Goal: Task Accomplishment & Management: Complete application form

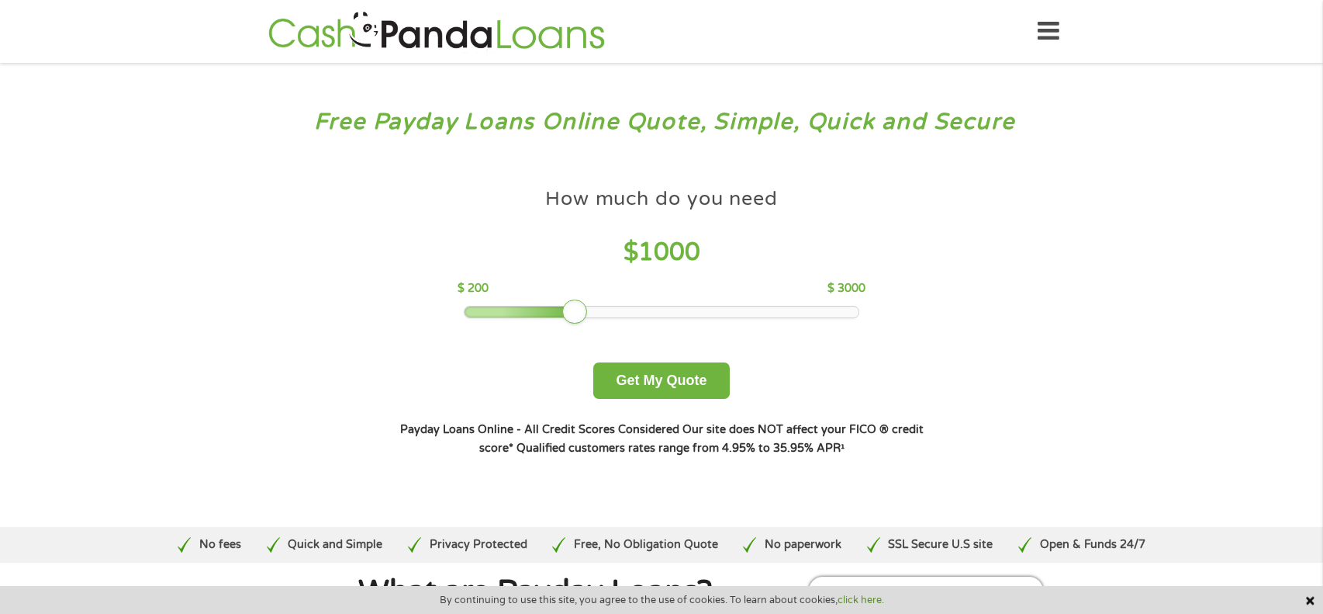
click at [474, 310] on div at bounding box center [521, 311] width 112 height 11
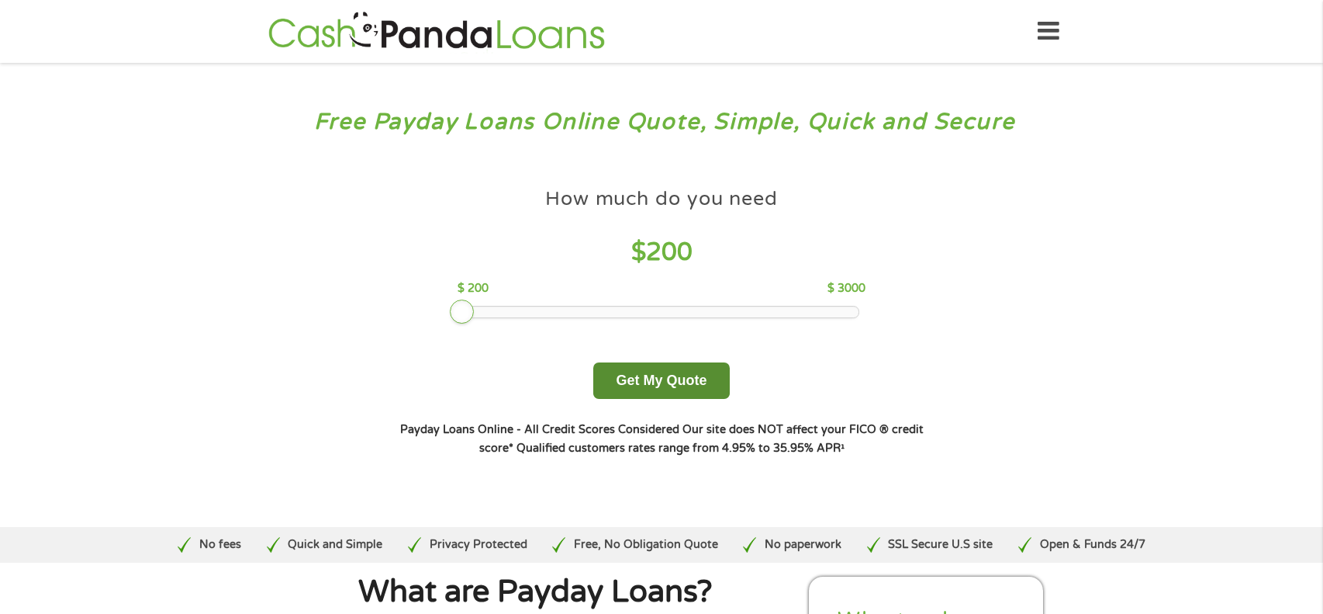
click at [690, 393] on button "Get My Quote" at bounding box center [661, 380] width 136 height 36
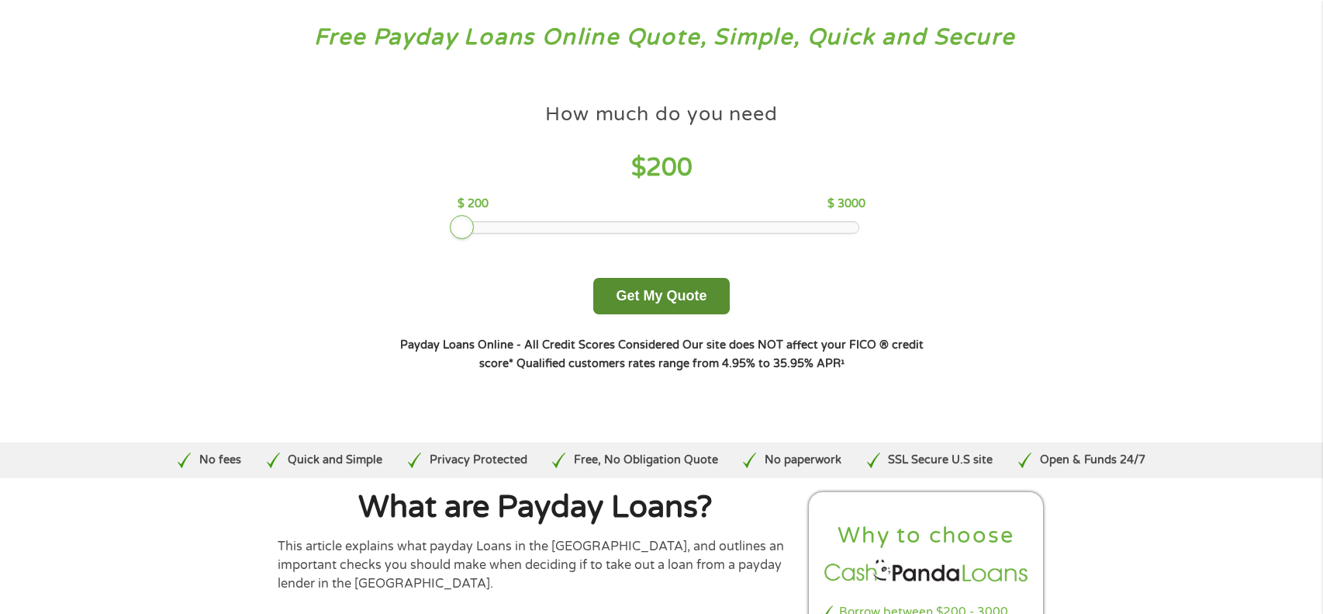
scroll to position [115, 0]
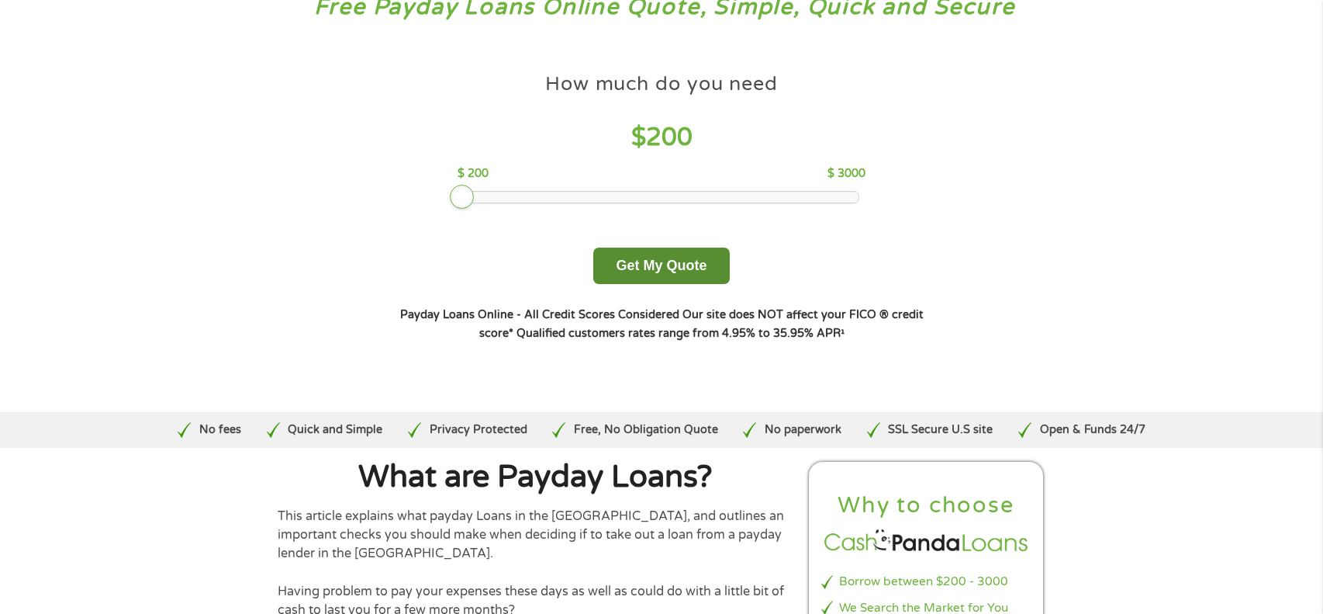
click at [700, 269] on button "Get My Quote" at bounding box center [661, 265] width 136 height 36
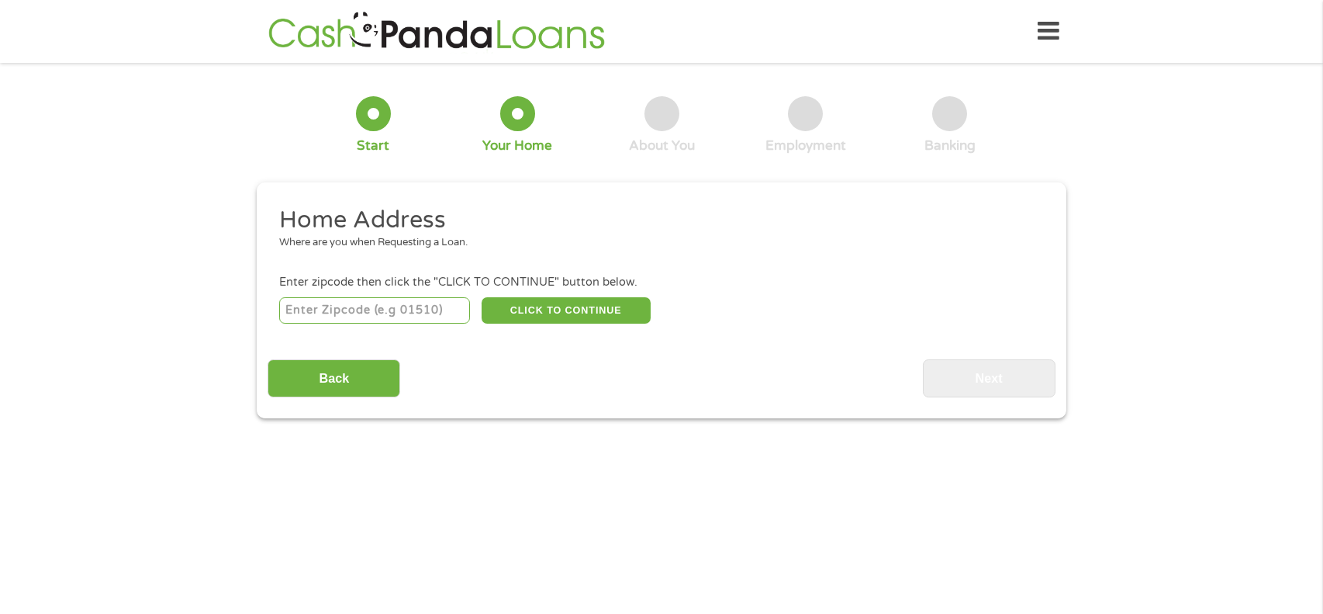
click at [436, 315] on input "number" at bounding box center [375, 310] width 192 height 26
type input "80226"
click at [618, 315] on button "CLICK TO CONTINUE" at bounding box center [566, 310] width 169 height 26
type input "80226"
type input "[GEOGRAPHIC_DATA]"
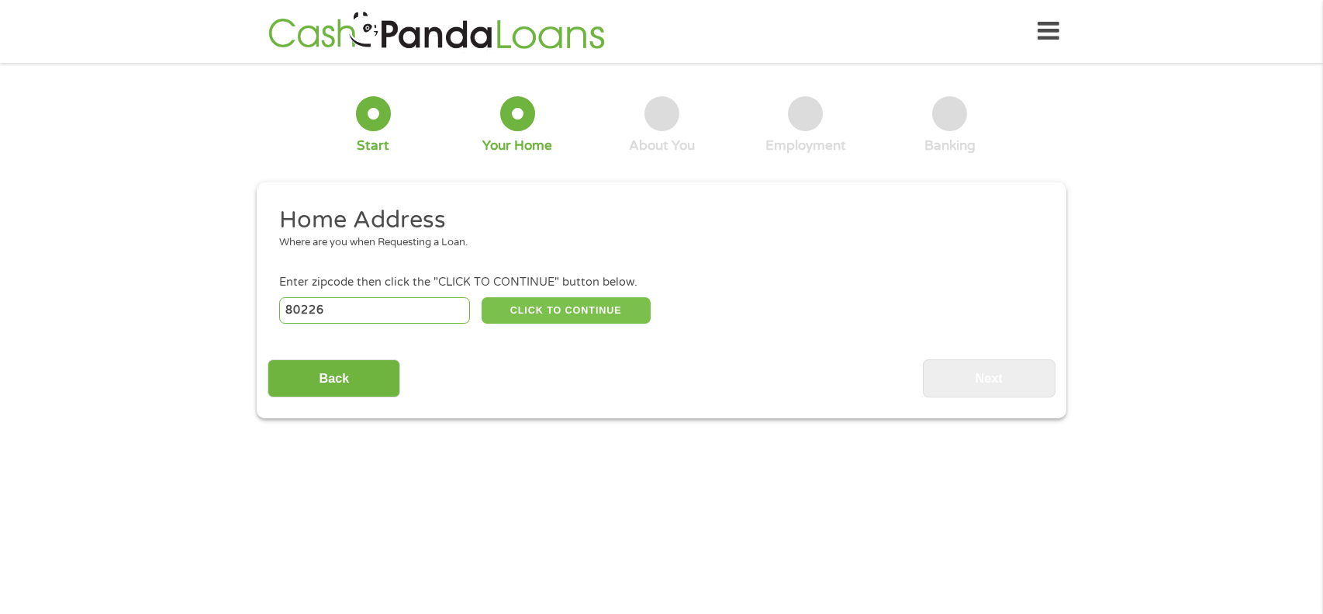
select select "[US_STATE]"
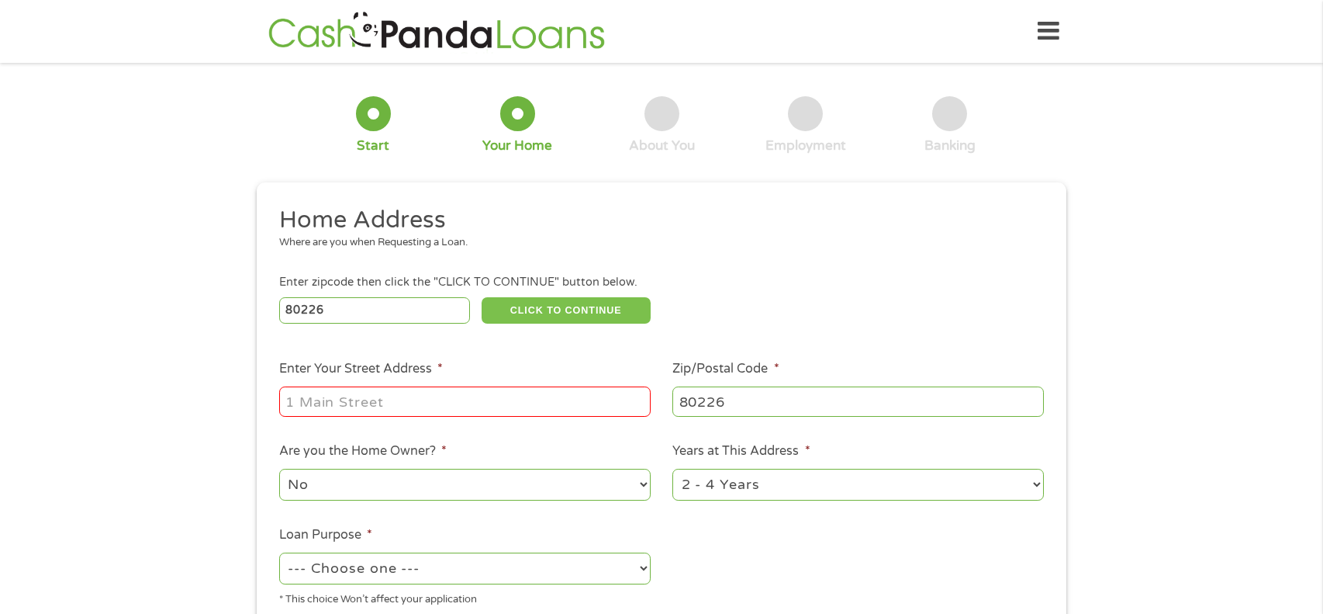
click at [482, 297] on button "CLICK TO CONTINUE" at bounding box center [566, 310] width 169 height 26
click at [575, 398] on input "Enter Your Street Address *" at bounding box center [465, 400] width 372 height 29
type input "[STREET_ADDRESS]"
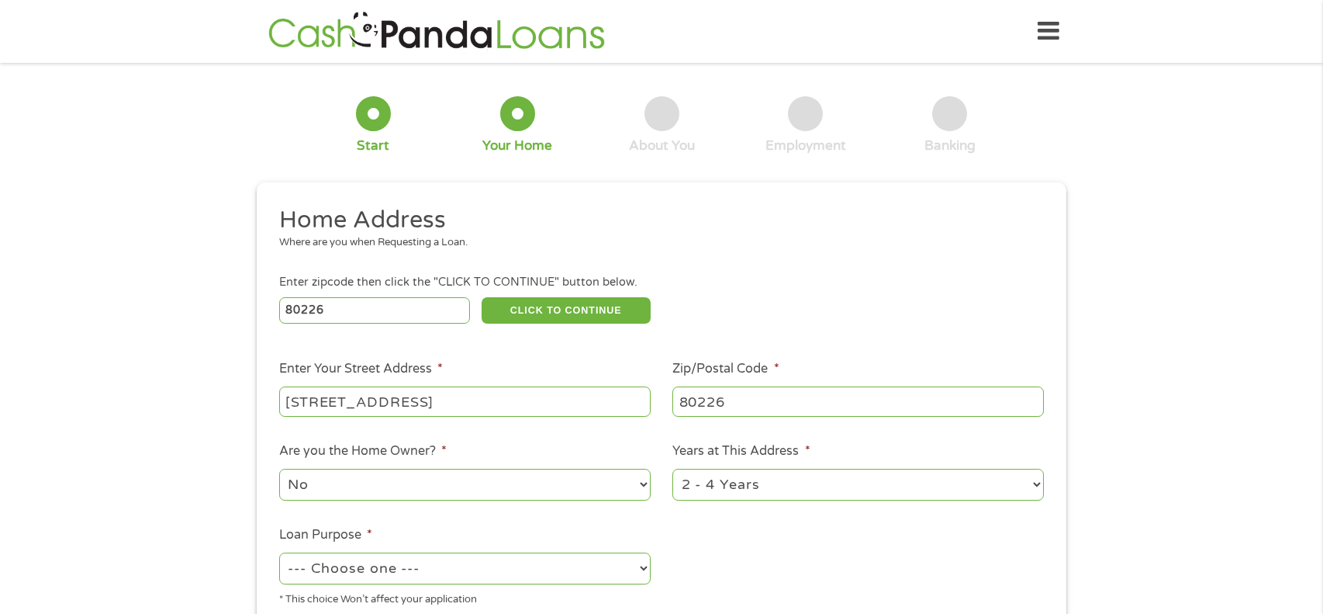
click at [1022, 500] on select "1 Year or less 1 - 2 Years 2 - 4 Years Over 4 Years" at bounding box center [859, 485] width 372 height 32
select select "60months"
click at [673, 472] on select "1 Year or less 1 - 2 Years 2 - 4 Years Over 4 Years" at bounding box center [859, 485] width 372 height 32
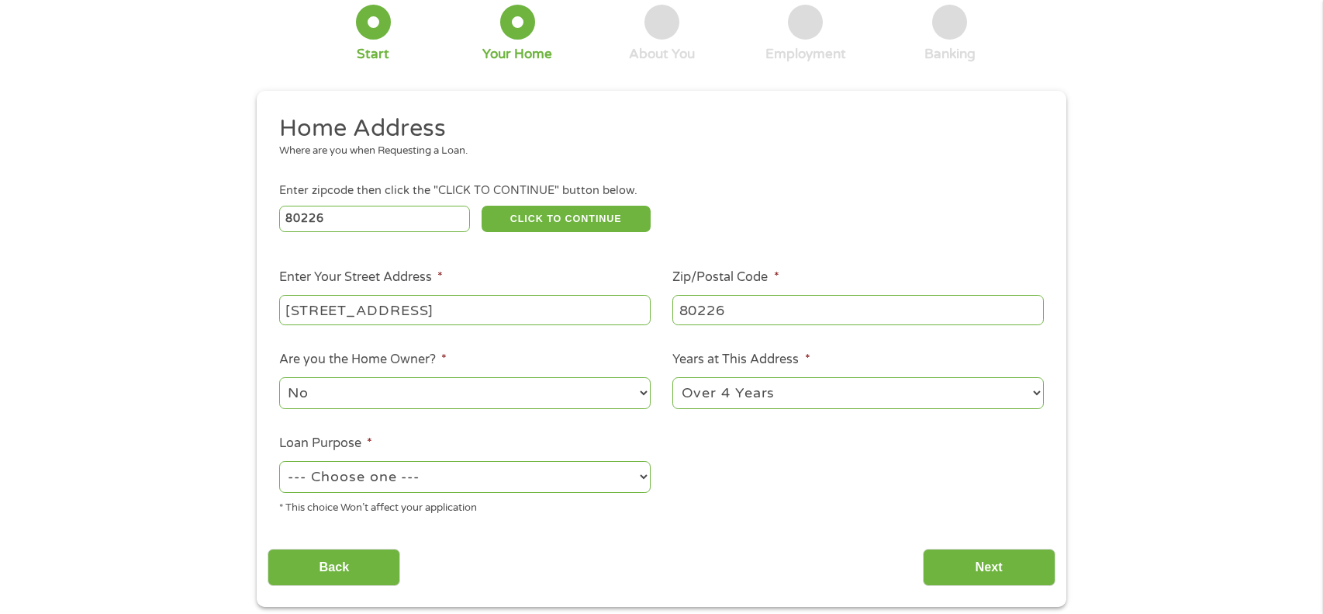
scroll to position [92, 0]
click at [626, 476] on select "--- Choose one --- Pay Bills Debt Consolidation Home Improvement Major Purchase…" at bounding box center [465, 476] width 372 height 32
select select "shorttermcash"
click at [279, 462] on select "--- Choose one --- Pay Bills Debt Consolidation Home Improvement Major Purchase…" at bounding box center [465, 476] width 372 height 32
click at [1017, 569] on input "Next" at bounding box center [989, 567] width 133 height 38
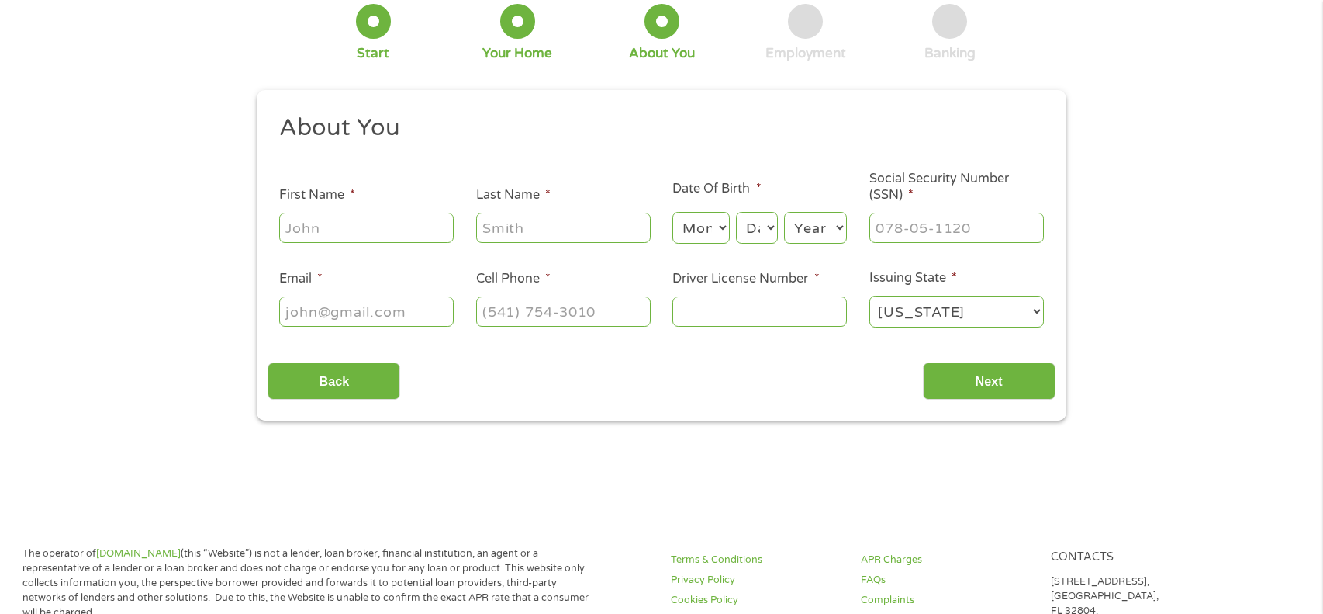
scroll to position [0, 0]
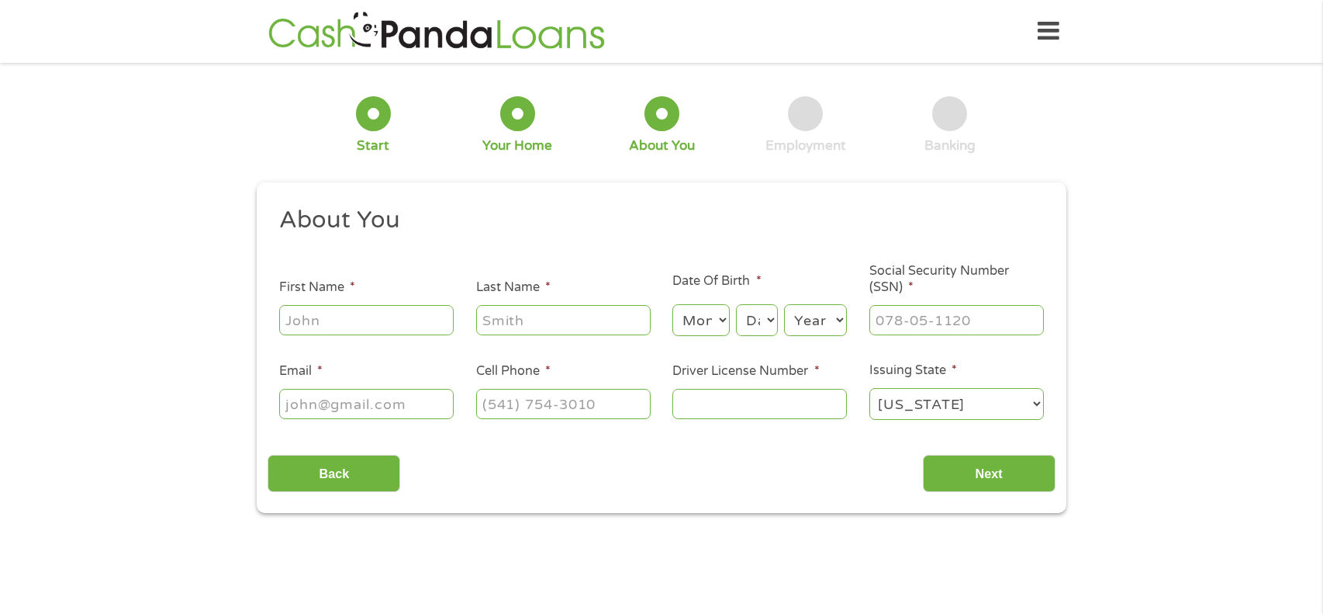
click at [424, 324] on input "First Name *" at bounding box center [366, 319] width 175 height 29
type input "[PERSON_NAME]"
type input "[EMAIL_ADDRESS][DOMAIN_NAME]"
type input "[PHONE_NUMBER]"
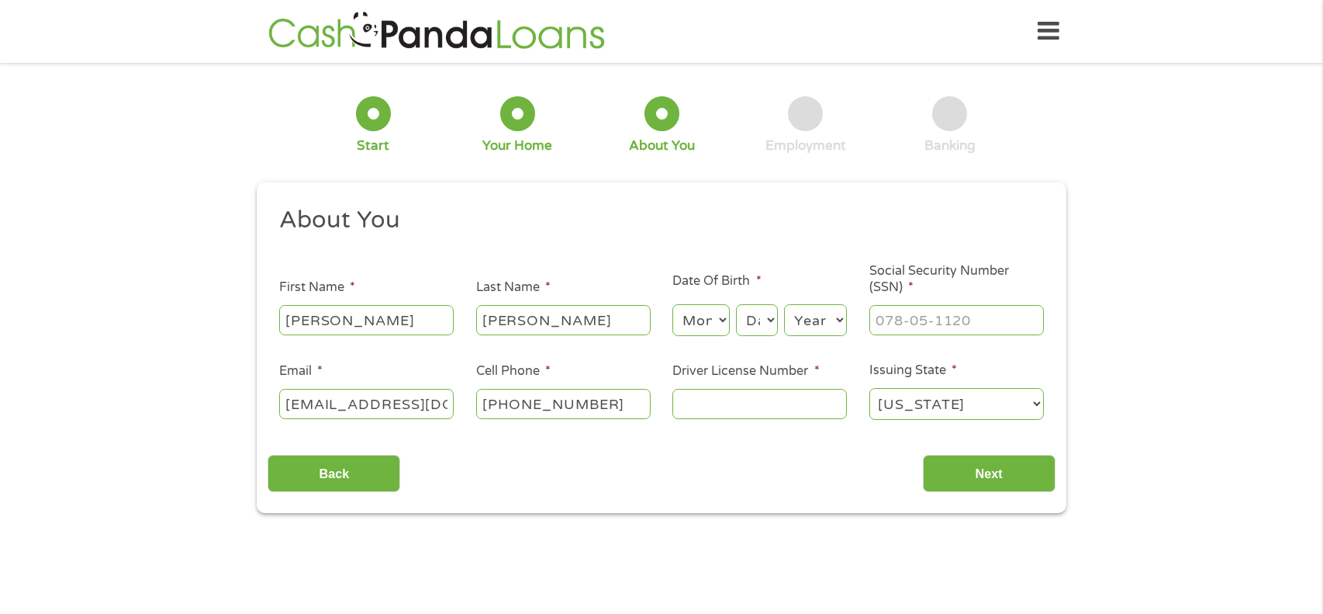
click at [724, 318] on select "Month 1 2 3 4 5 6 7 8 9 10 11 12" at bounding box center [701, 320] width 57 height 32
select select "5"
click at [673, 304] on select "Month 1 2 3 4 5 6 7 8 9 10 11 12" at bounding box center [701, 320] width 57 height 32
click at [762, 313] on select "Day 1 2 3 4 5 6 7 8 9 10 11 12 13 14 15 16 17 18 19 20 21 22 23 24 25 26 27 28 …" at bounding box center [757, 320] width 42 height 32
select select "17"
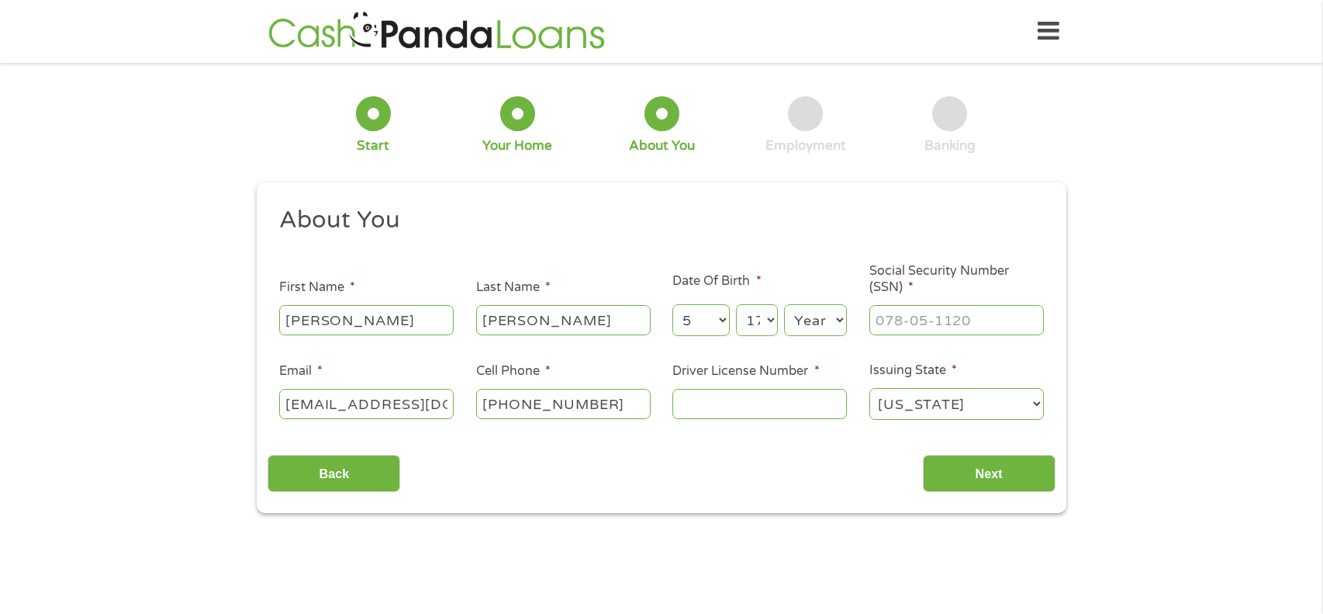
click at [736, 304] on select "Day 1 2 3 4 5 6 7 8 9 10 11 12 13 14 15 16 17 18 19 20 21 22 23 24 25 26 27 28 …" at bounding box center [757, 320] width 42 height 32
click at [832, 318] on select "Year [DATE] 2006 2005 2004 2003 2002 2001 2000 1999 1998 1997 1996 1995 1994 19…" at bounding box center [815, 320] width 63 height 32
select select "1978"
click at [784, 304] on select "Year [DATE] 2006 2005 2004 2003 2002 2001 2000 1999 1998 1997 1996 1995 1994 19…" at bounding box center [815, 320] width 63 height 32
click at [1002, 323] on input "Social Security Number (SSN) *" at bounding box center [957, 319] width 175 height 29
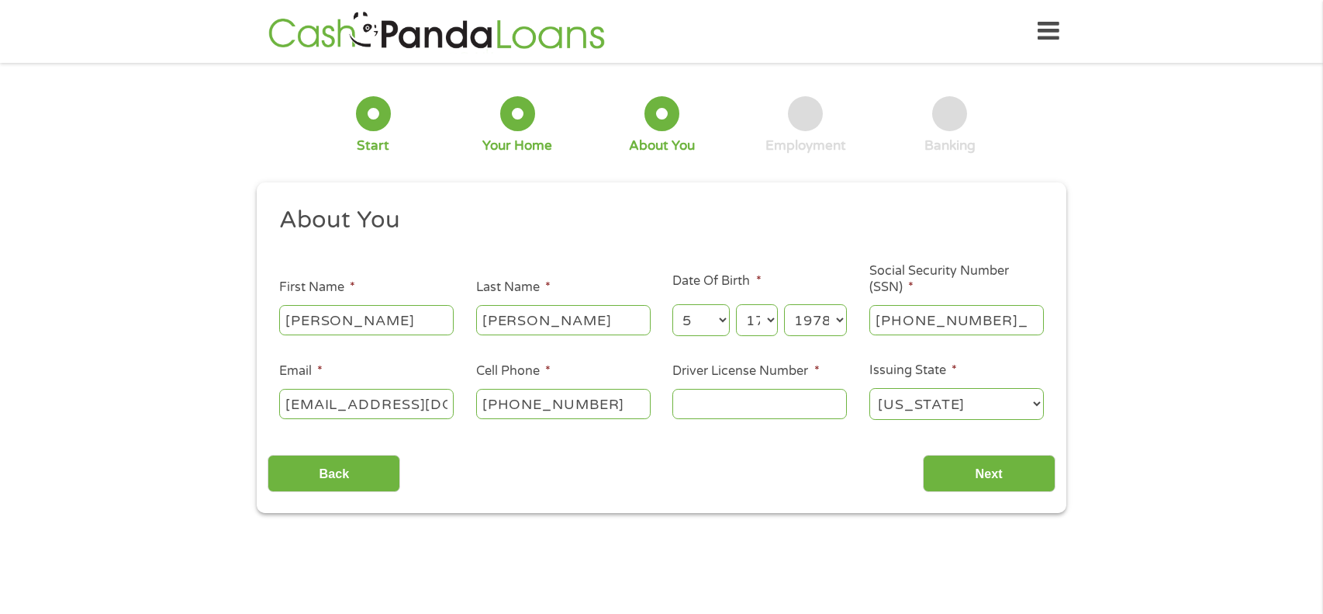
type input "523-61-5476"
click at [611, 403] on input "[PHONE_NUMBER]" at bounding box center [563, 403] width 175 height 29
type input "[PHONE_NUMBER]"
click at [825, 418] on input "Driver License Number *" at bounding box center [760, 403] width 175 height 29
click at [698, 409] on input "9251372331" at bounding box center [760, 403] width 175 height 29
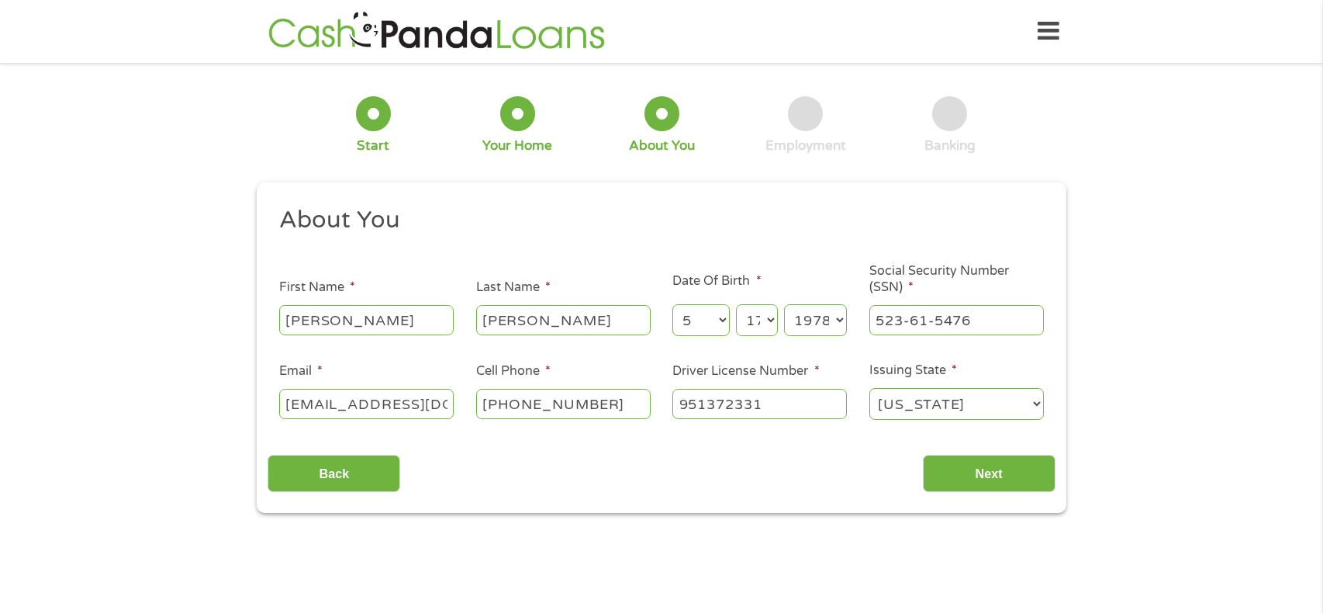
click at [816, 408] on input "951372331" at bounding box center [760, 403] width 175 height 29
type input "951372331"
click at [1014, 485] on input "Next" at bounding box center [989, 474] width 133 height 38
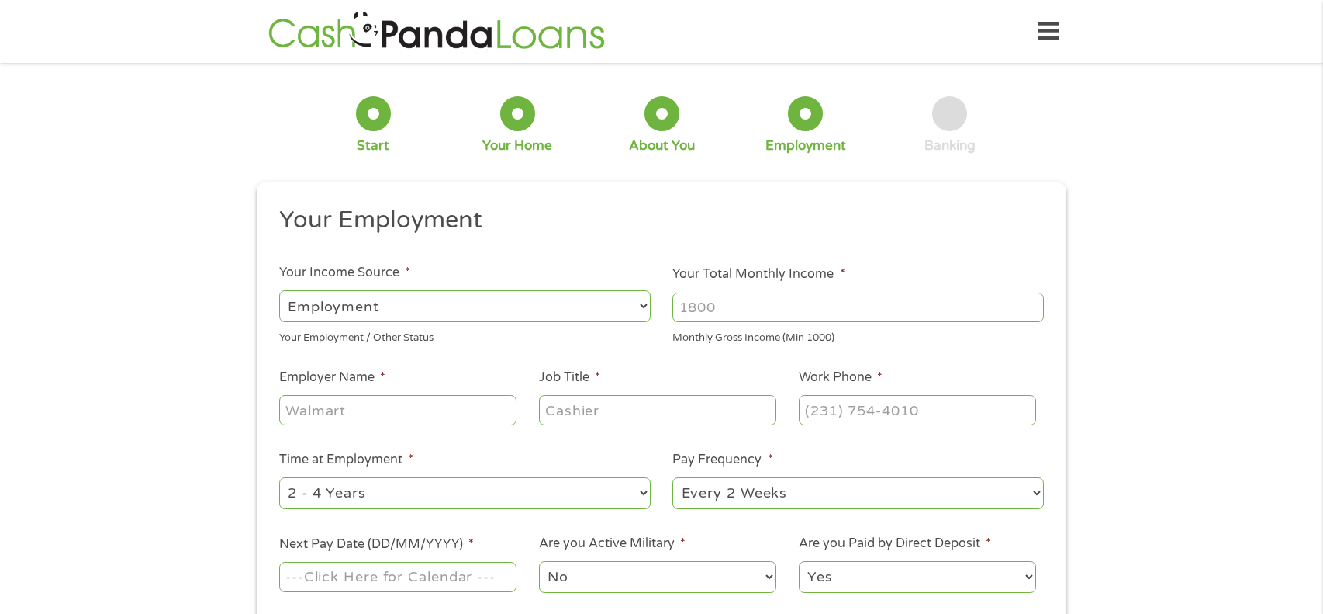
scroll to position [5, 5]
click at [625, 309] on select "--- Choose one --- Employment [DEMOGRAPHIC_DATA] Benefits" at bounding box center [465, 306] width 372 height 32
click at [279, 290] on select "--- Choose one --- Employment [DEMOGRAPHIC_DATA] Benefits" at bounding box center [465, 306] width 372 height 32
click at [908, 306] on input "Your Total Monthly Income *" at bounding box center [859, 306] width 372 height 29
type input "3600"
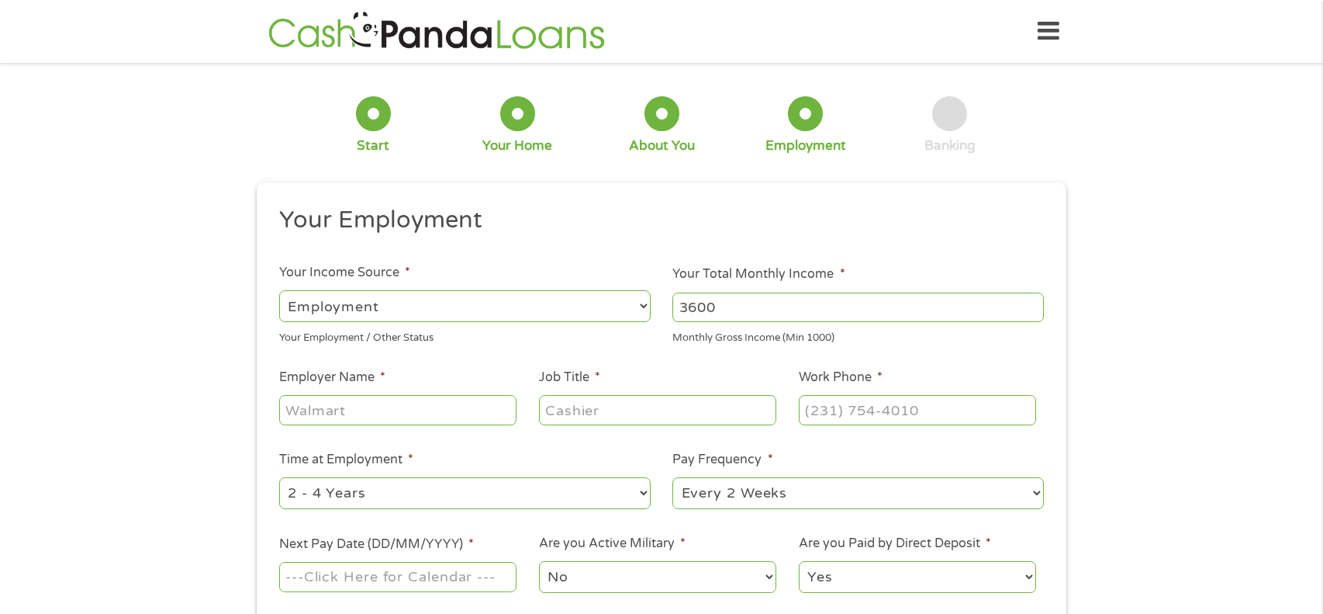
click at [479, 407] on input "Employer Name *" at bounding box center [397, 409] width 237 height 29
type input "Rotech Healthcare"
click at [715, 414] on input "Job Title *" at bounding box center [657, 409] width 237 height 29
type input "CSR"
click at [955, 416] on input "Work Phone *" at bounding box center [917, 409] width 237 height 29
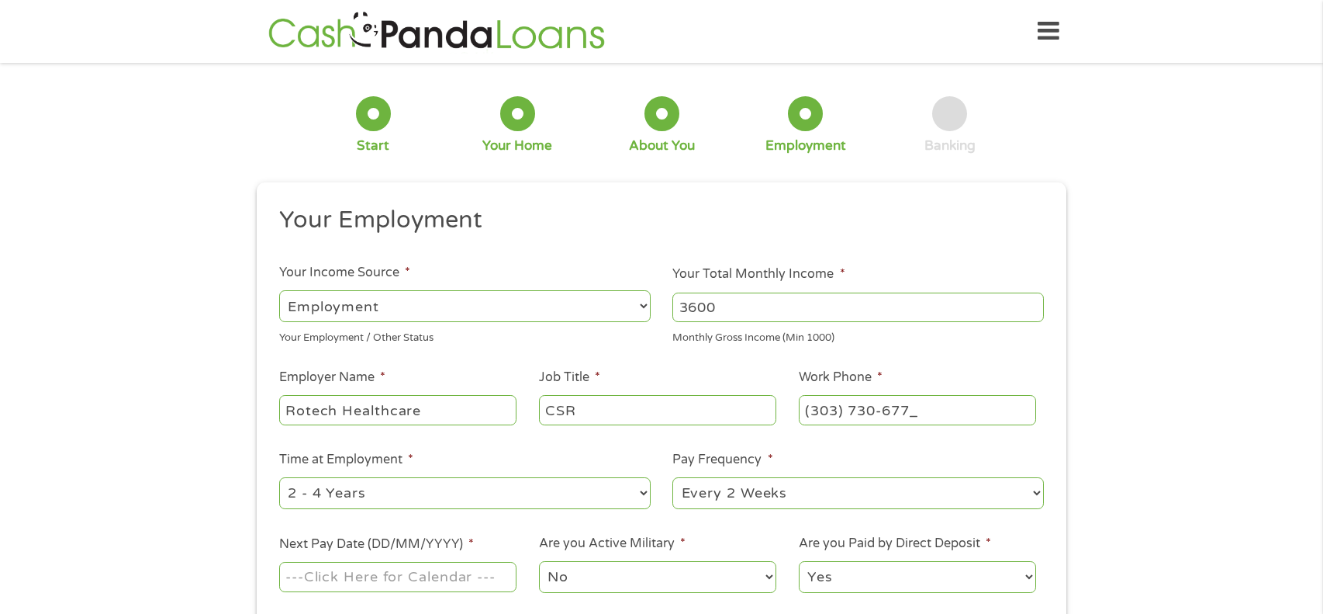
type input "[PHONE_NUMBER]"
click at [638, 490] on select "--- Choose one --- 1 Year or less 1 - 2 Years 2 - 4 Years Over 4 Years" at bounding box center [465, 493] width 372 height 32
select select "24months"
click at [279, 479] on select "--- Choose one --- 1 Year or less 1 - 2 Years 2 - 4 Years Over 4 Years" at bounding box center [465, 493] width 372 height 32
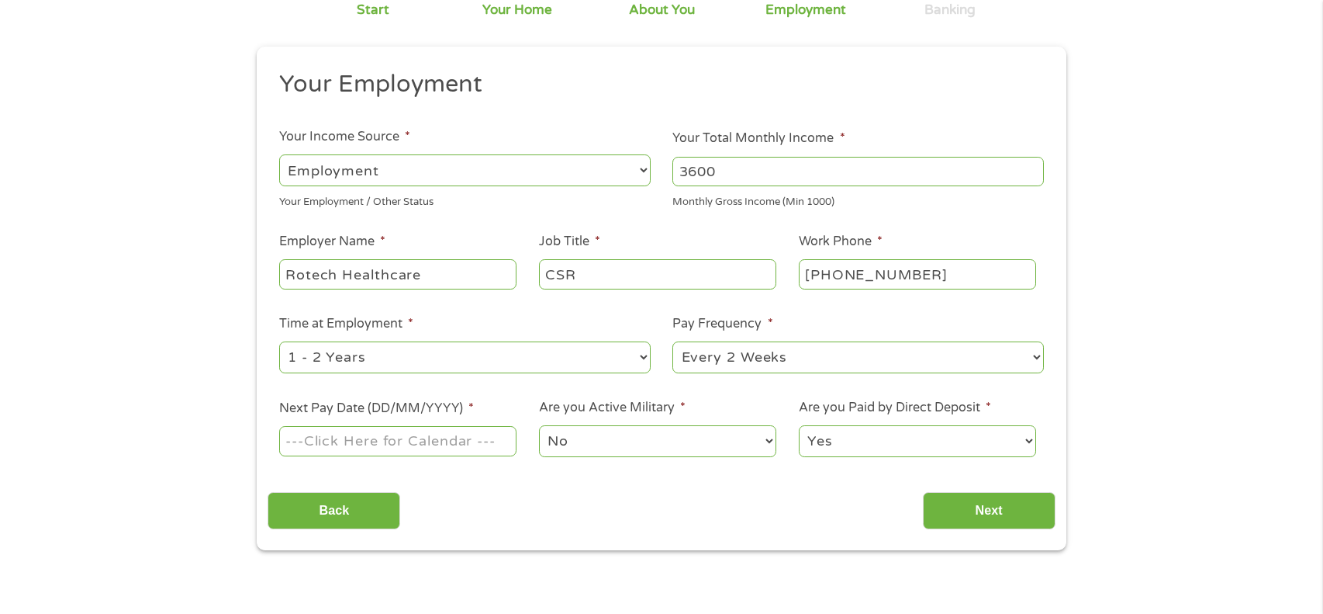
scroll to position [141, 0]
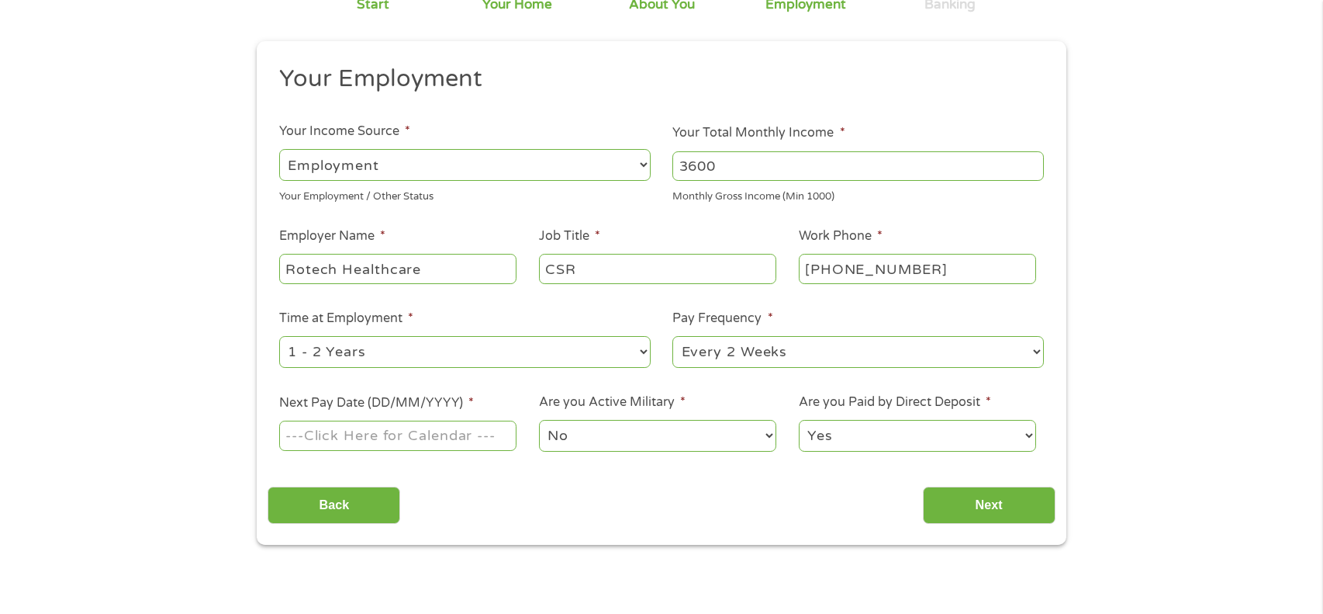
click at [300, 447] on input "Next Pay Date (DD/MM/YYYY) *" at bounding box center [397, 434] width 237 height 29
click at [427, 444] on input "[DATE]" at bounding box center [397, 434] width 237 height 29
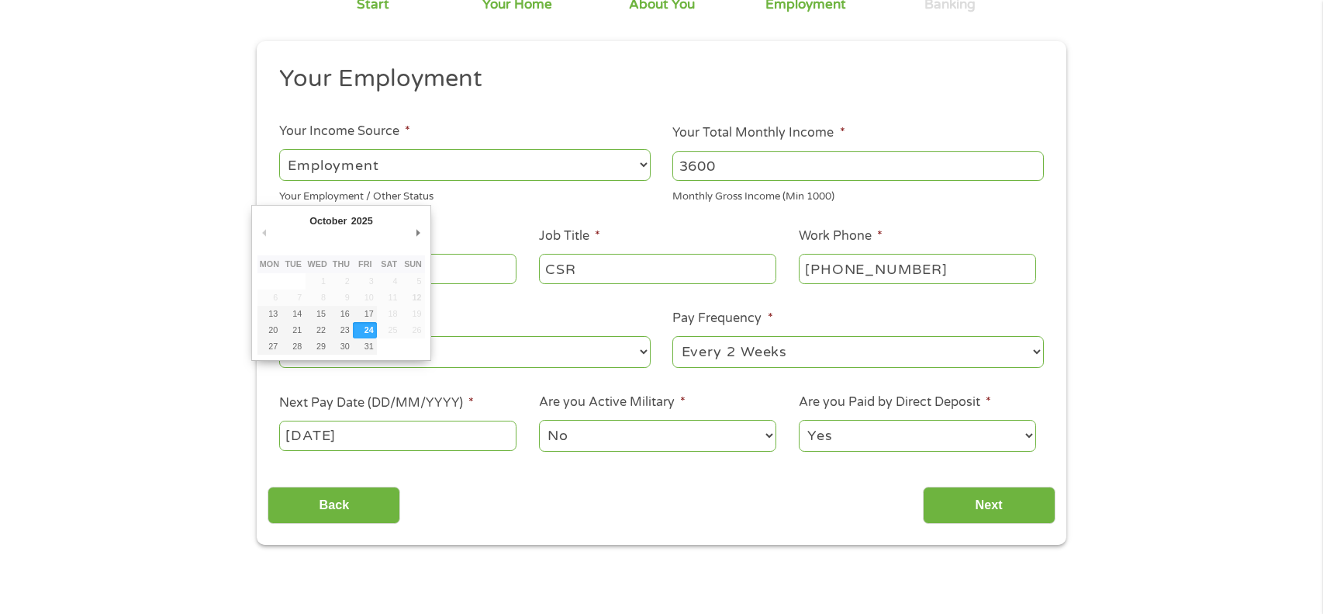
type input "[DATE]"
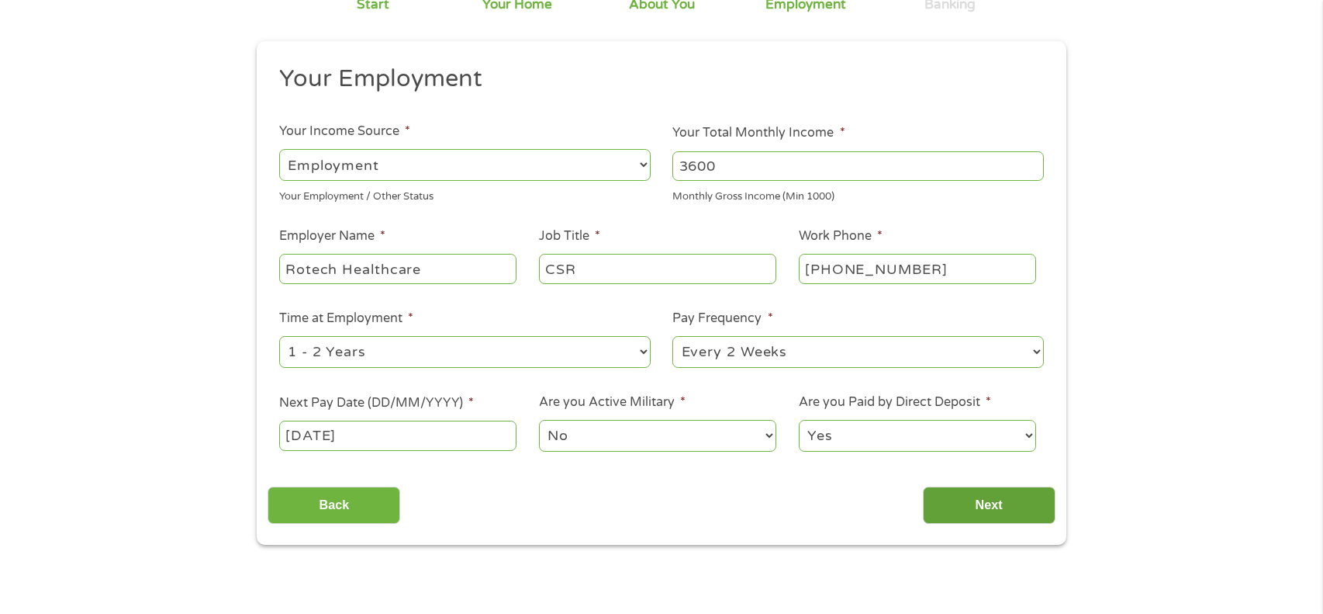
click at [1005, 524] on input "Next" at bounding box center [989, 505] width 133 height 38
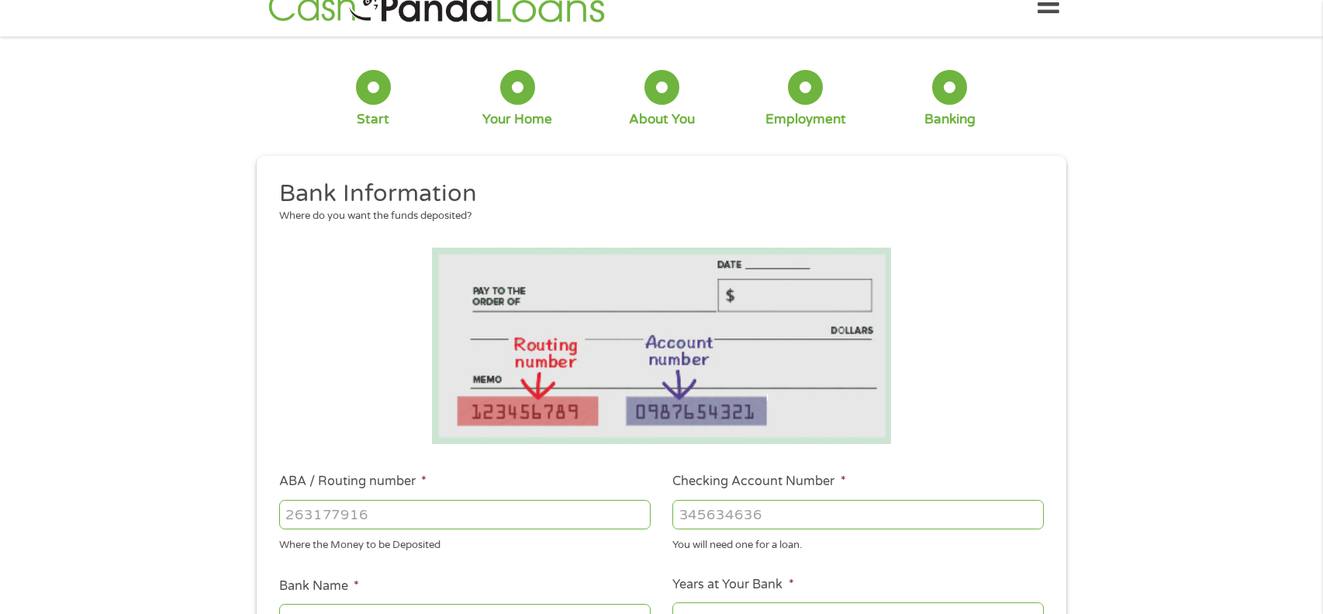
scroll to position [5, 5]
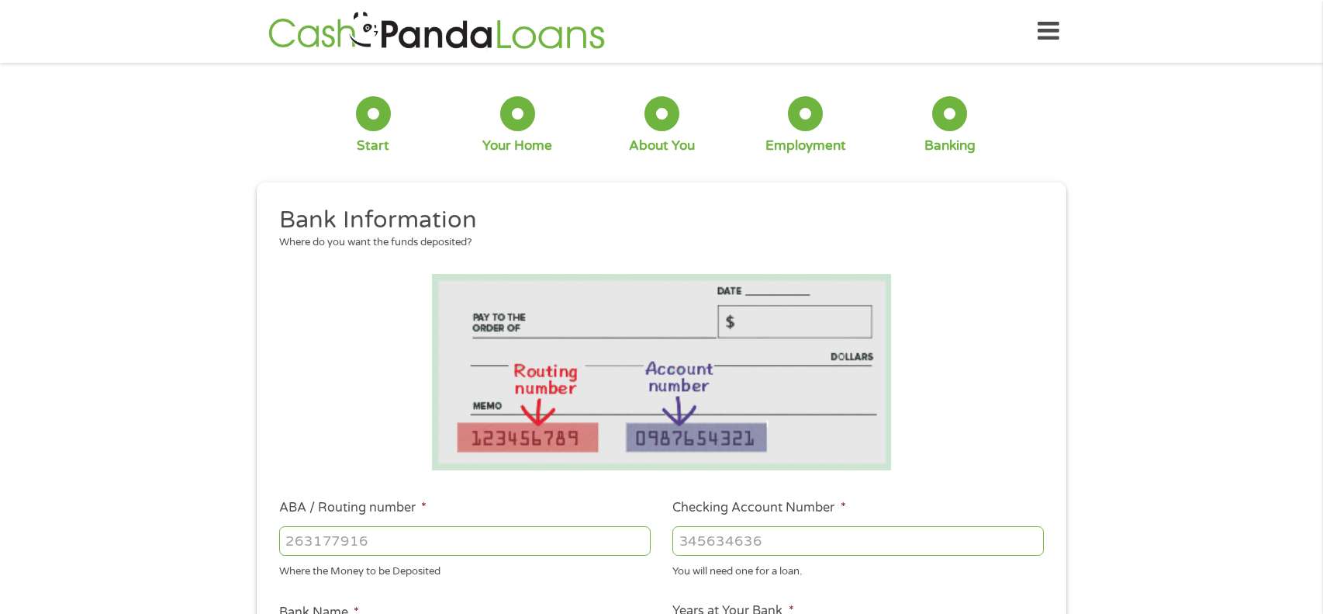
click at [582, 543] on input "ABA / Routing number *" at bounding box center [465, 540] width 372 height 29
click at [536, 537] on input "ABA / Routing number *" at bounding box center [465, 540] width 372 height 29
click at [576, 539] on input "ABA / Routing number *" at bounding box center [465, 540] width 372 height 29
click at [580, 544] on input "ABA / Routing number *" at bounding box center [465, 540] width 372 height 29
type input "031101279"
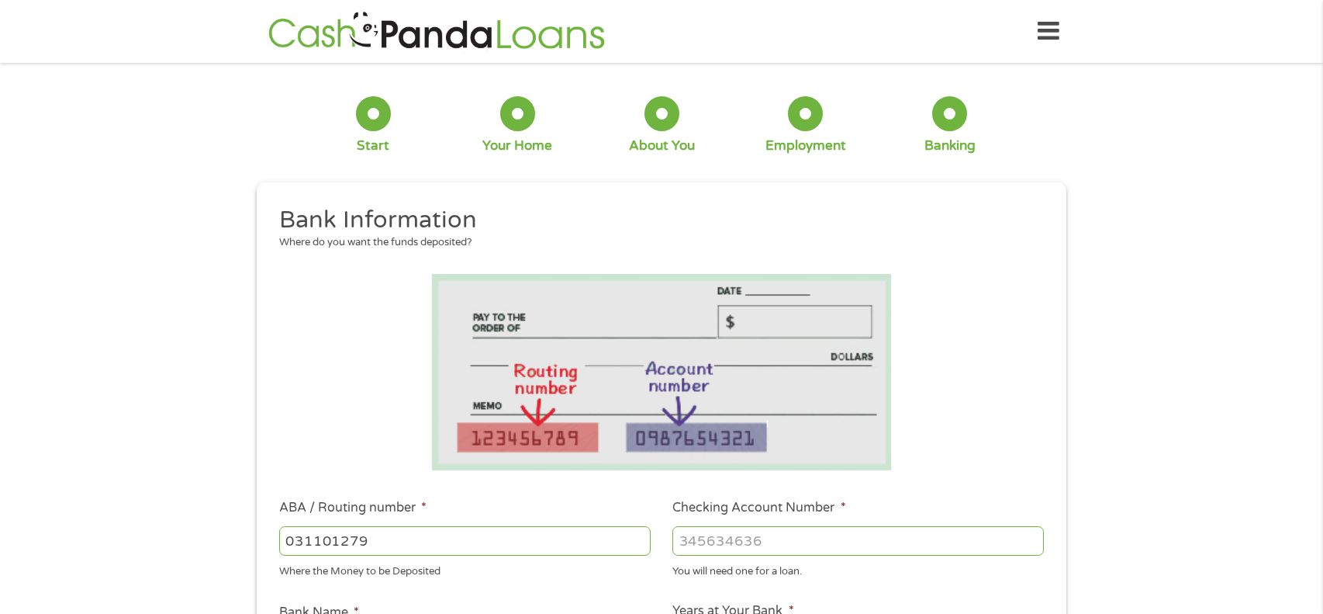
type input "THE BANCORP BANK"
type input "031101279"
click at [912, 546] on input "Checking Account Number *" at bounding box center [859, 540] width 372 height 29
click at [844, 532] on input "Checking Account Number *" at bounding box center [859, 540] width 372 height 29
click at [825, 541] on input "76613" at bounding box center [859, 540] width 372 height 29
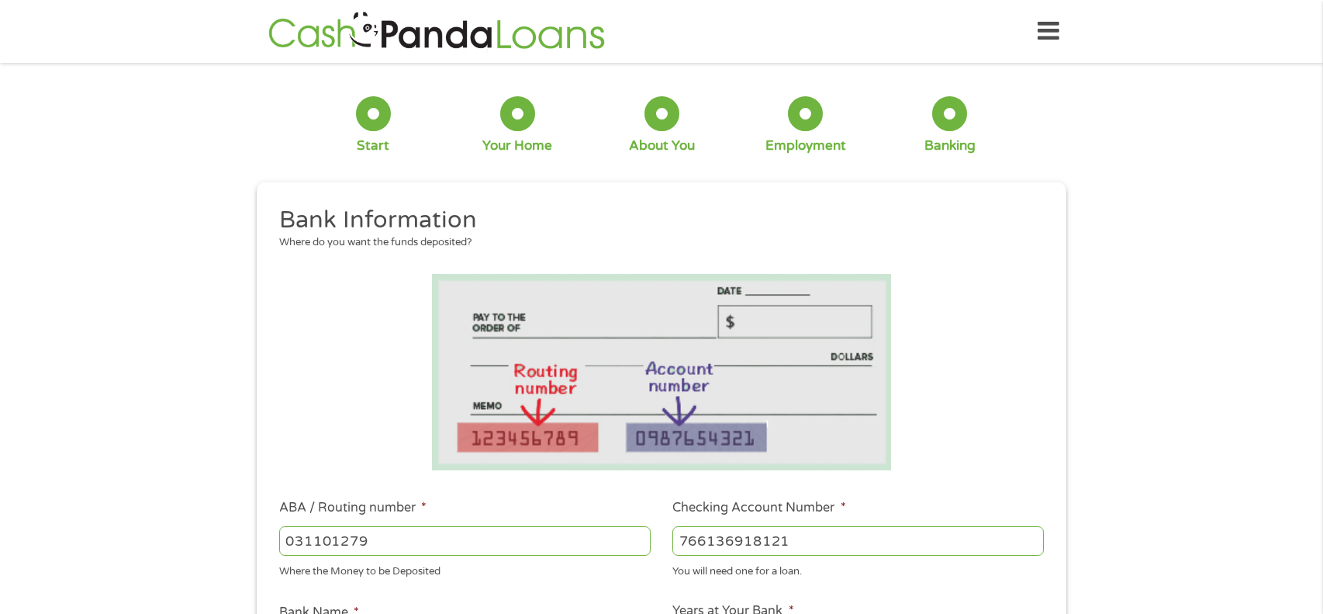
type input "766136918121"
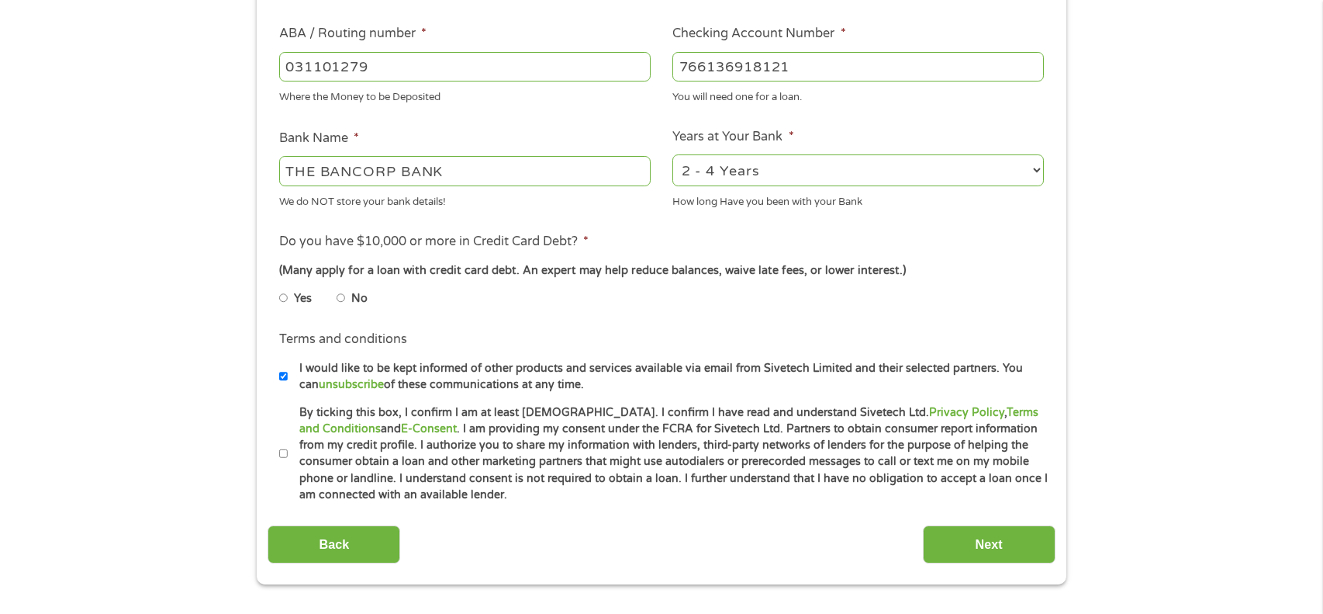
scroll to position [476, 0]
click at [343, 300] on input "No" at bounding box center [341, 295] width 9 height 25
radio input "true"
click at [285, 455] on input "By ticking this box, I confirm I am at least [DEMOGRAPHIC_DATA]. I confirm I ha…" at bounding box center [283, 451] width 9 height 25
checkbox input "true"
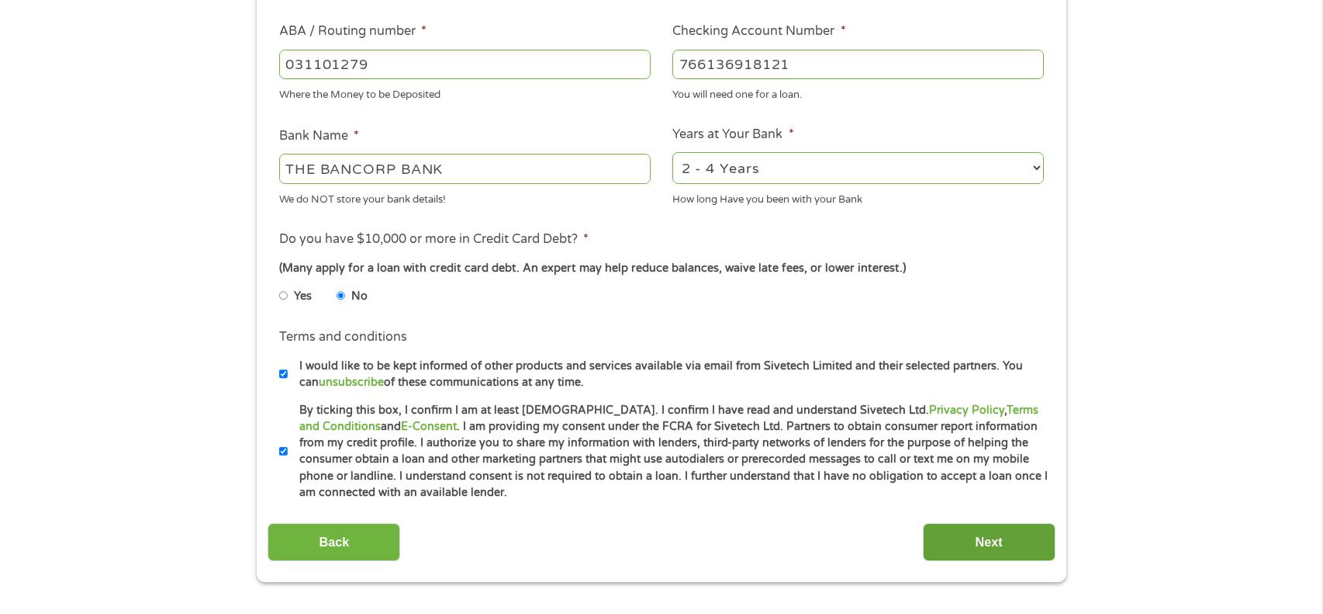
click at [971, 537] on input "Next" at bounding box center [989, 542] width 133 height 38
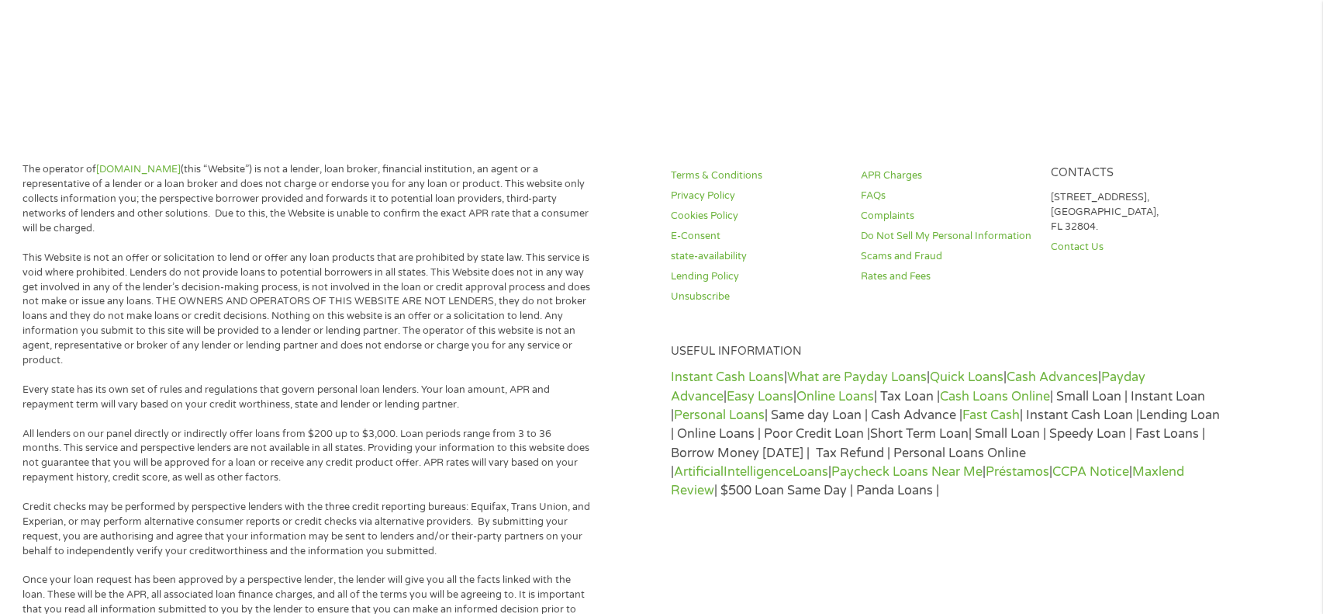
click at [1012, 548] on div "Terms & Conditions Privacy Policy Cookies Policy E-Consent state-availability L…" at bounding box center [981, 616] width 639 height 908
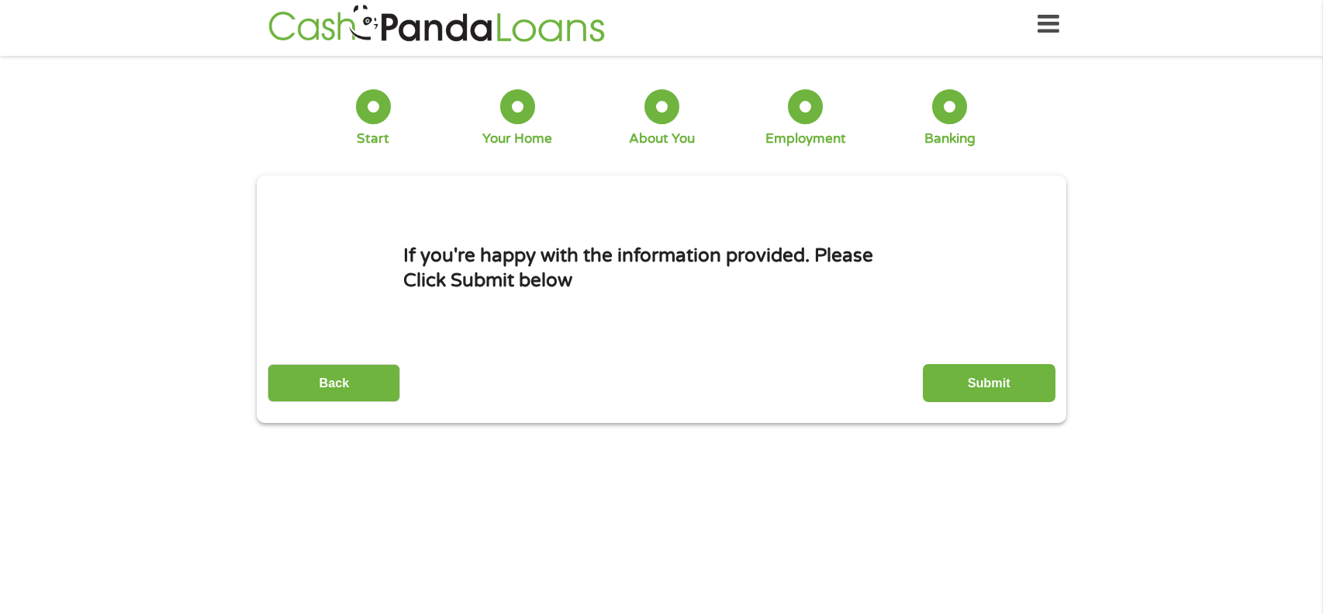
scroll to position [0, 0]
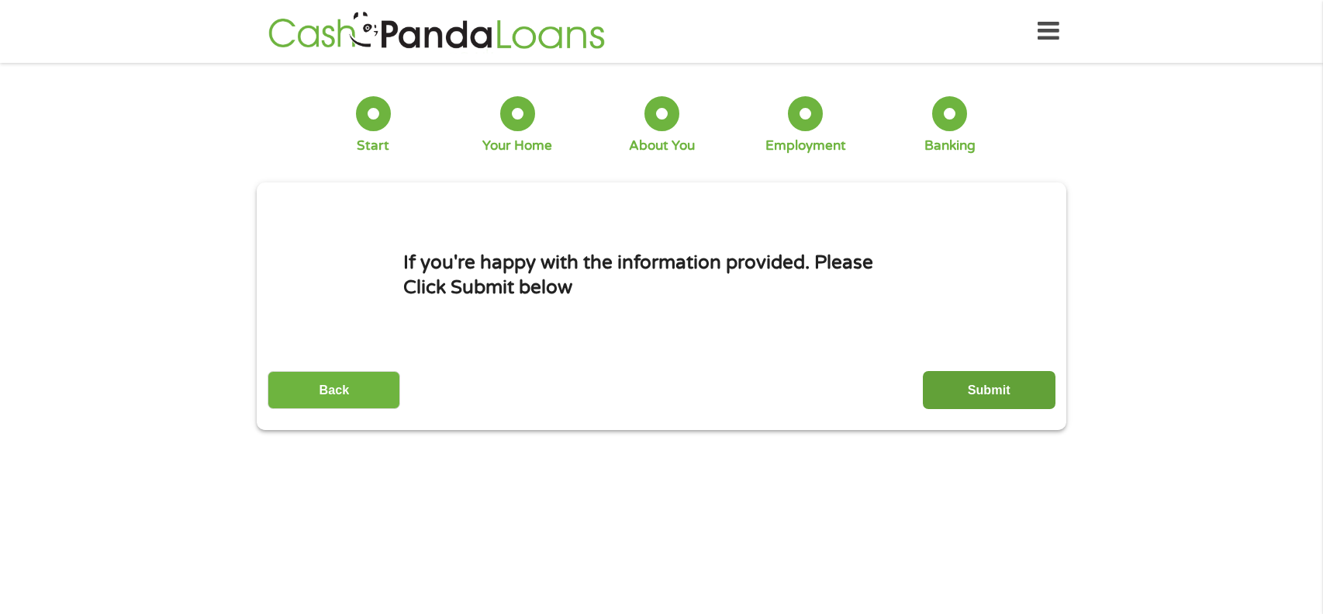
click at [1003, 393] on input "Submit" at bounding box center [989, 390] width 133 height 38
